Goal: Communication & Community: Connect with others

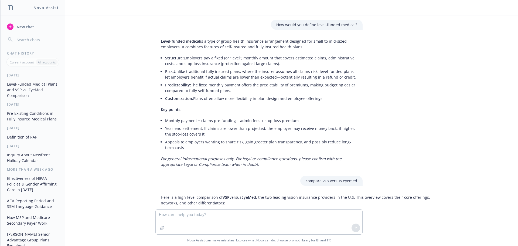
scroll to position [8, 0]
